Goal: Task Accomplishment & Management: Use online tool/utility

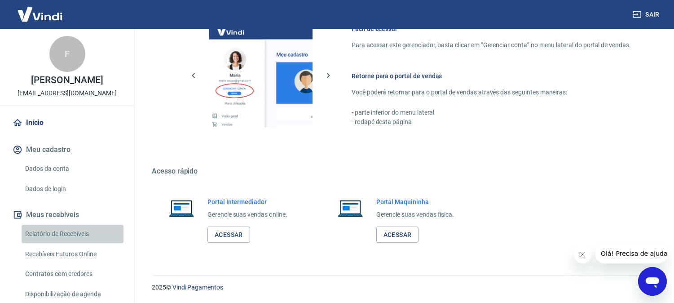
click at [72, 235] on link "Relatório de Recebíveis" at bounding box center [73, 234] width 102 height 18
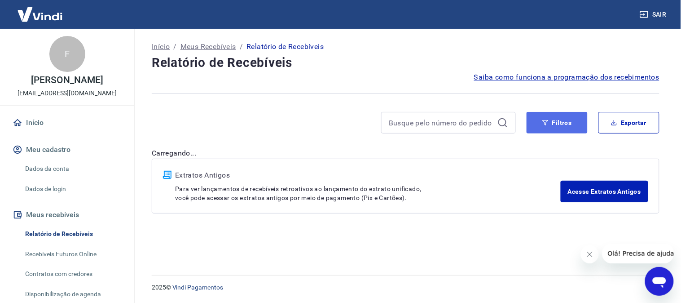
click at [547, 127] on button "Filtros" at bounding box center [557, 123] width 61 height 22
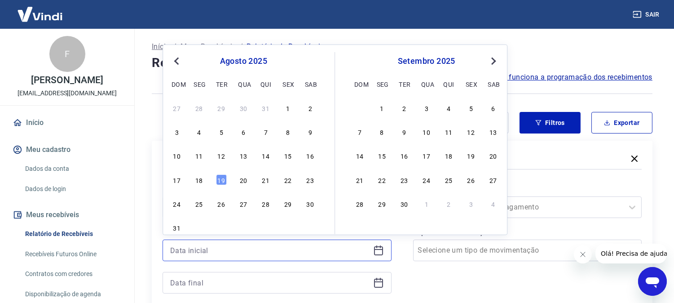
click at [249, 253] on input at bounding box center [269, 249] width 199 height 13
click at [195, 180] on div "18" at bounding box center [199, 179] width 11 height 11
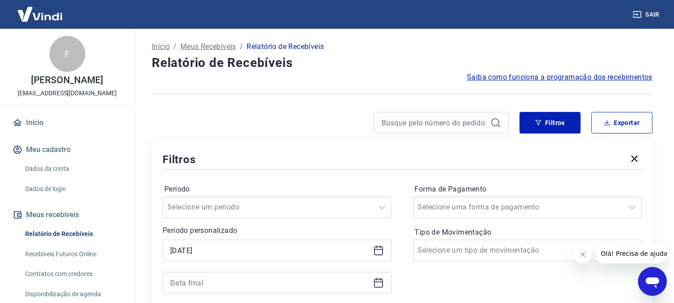
drag, startPoint x: 214, startPoint y: 257, endPoint x: 219, endPoint y: 265, distance: 9.3
click at [215, 258] on div "[DATE]" at bounding box center [277, 250] width 229 height 22
click at [257, 246] on input "[DATE]" at bounding box center [269, 249] width 199 height 13
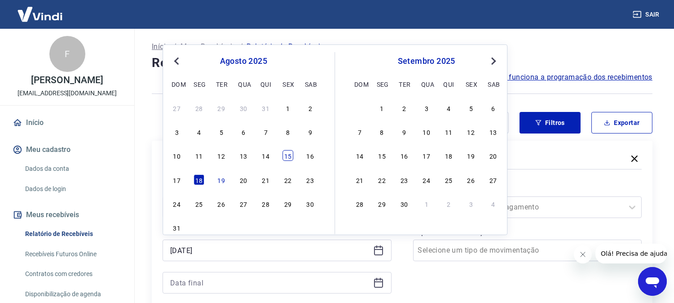
click at [291, 157] on div "15" at bounding box center [287, 155] width 11 height 11
click at [230, 281] on input at bounding box center [269, 282] width 199 height 13
type input "[DATE]"
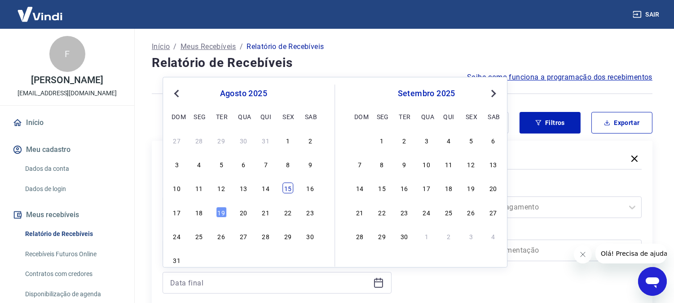
click at [285, 189] on div "15" at bounding box center [287, 188] width 11 height 11
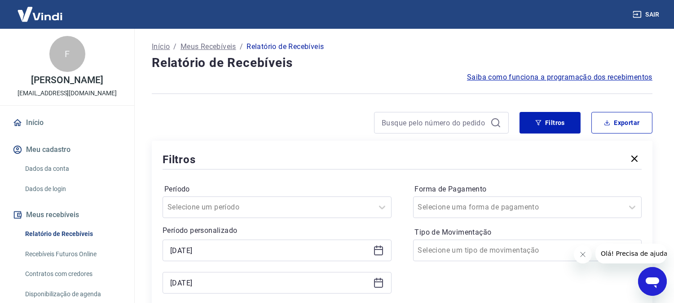
type input "[DATE]"
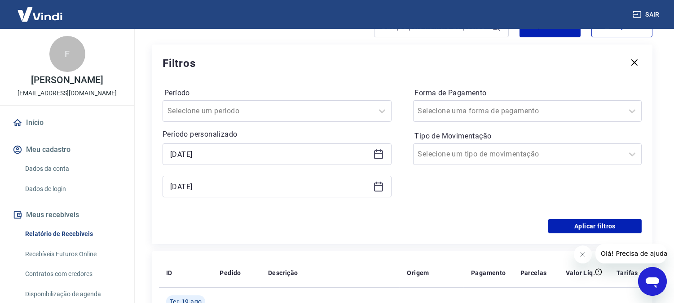
scroll to position [100, 0]
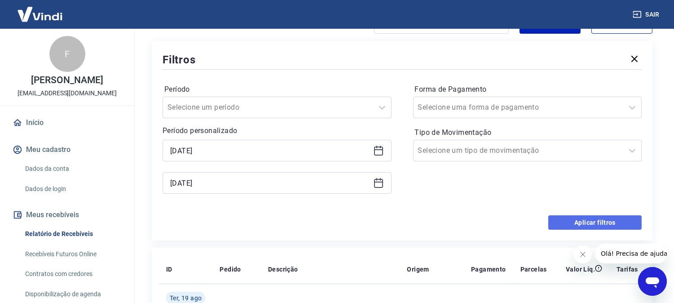
click at [584, 217] on button "Aplicar filtros" at bounding box center [594, 222] width 93 height 14
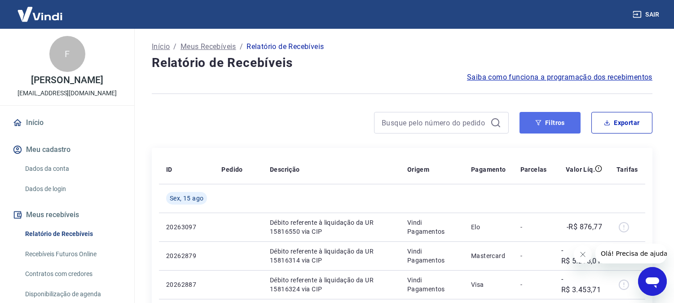
click at [564, 123] on button "Filtros" at bounding box center [550, 123] width 61 height 22
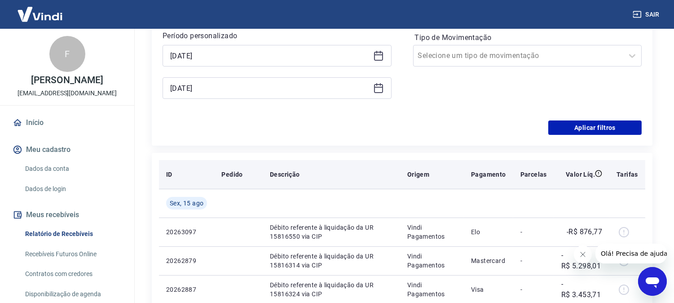
scroll to position [199, 0]
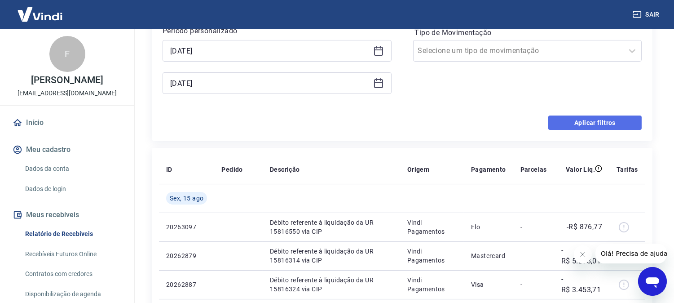
click at [568, 126] on button "Aplicar filtros" at bounding box center [594, 122] width 93 height 14
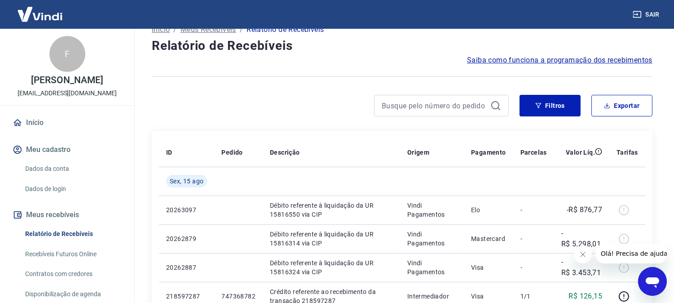
scroll to position [0, 0]
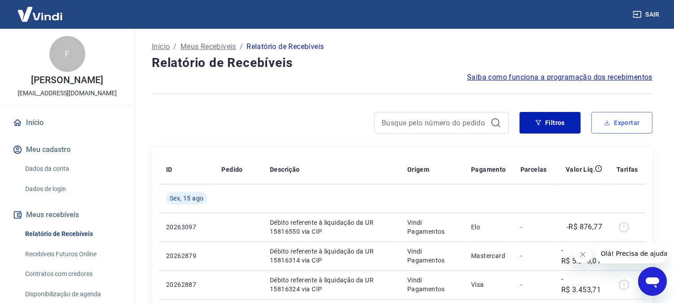
click at [604, 119] on icon "button" at bounding box center [607, 122] width 6 height 6
type input "[DATE]"
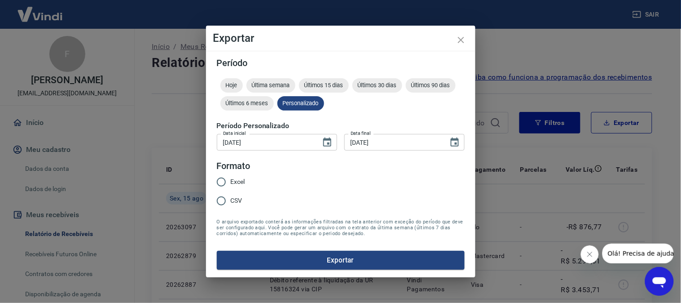
drag, startPoint x: 234, startPoint y: 176, endPoint x: 240, endPoint y: 182, distance: 8.6
click at [234, 178] on label "Excel" at bounding box center [228, 181] width 33 height 19
click at [231, 178] on input "Excel" at bounding box center [221, 181] width 19 height 19
radio input "true"
click at [295, 270] on div "Período Hoje Última semana Últimos 15 dias Últimos 30 dias Últimos 90 dias Últi…" at bounding box center [340, 164] width 269 height 226
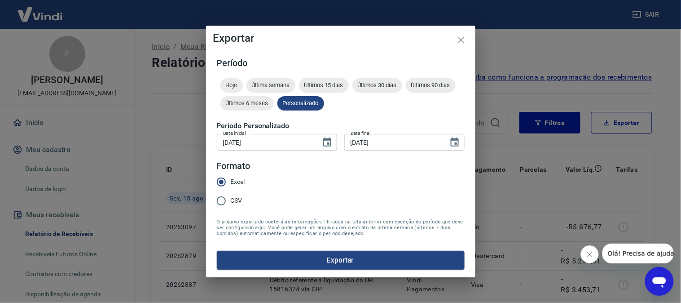
click at [422, 122] on h5 "Período Personalizado" at bounding box center [341, 125] width 248 height 9
click at [403, 127] on h5 "Período Personalizado" at bounding box center [341, 125] width 248 height 9
click at [457, 37] on icon "close" at bounding box center [461, 40] width 11 height 11
